Goal: Task Accomplishment & Management: Use online tool/utility

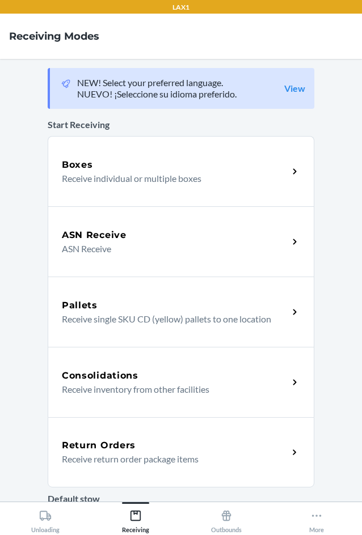
click at [136, 462] on p "Receive return order package items" at bounding box center [170, 459] width 217 height 14
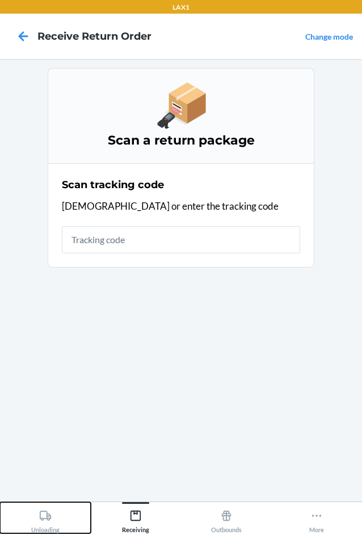
click at [48, 514] on icon at bounding box center [45, 516] width 11 height 10
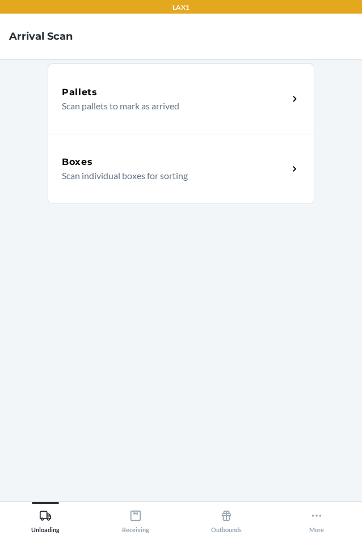
click at [255, 178] on p "Scan individual boxes for sorting" at bounding box center [170, 176] width 217 height 14
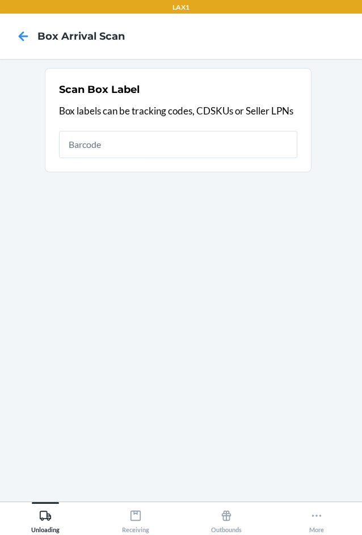
click at [218, 365] on section "Scan Box Label Box labels can be tracking codes, CDSKUs or Seller LPNs" at bounding box center [181, 280] width 344 height 425
